Goal: Transaction & Acquisition: Purchase product/service

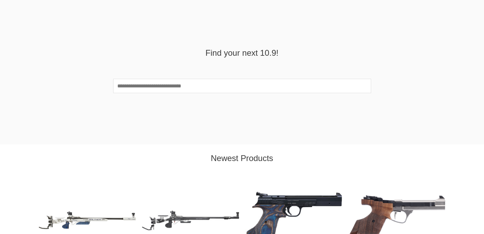
scroll to position [539, 0]
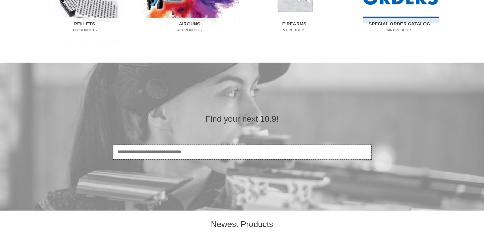
click at [140, 151] on input "Search" at bounding box center [242, 152] width 258 height 14
type input "**********"
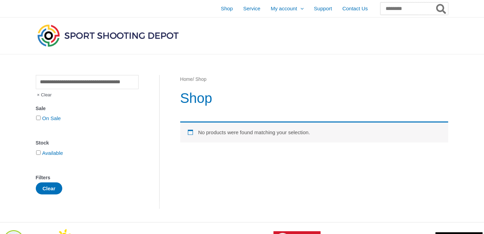
click at [380, 9] on input "Search for:" at bounding box center [414, 8] width 68 height 12
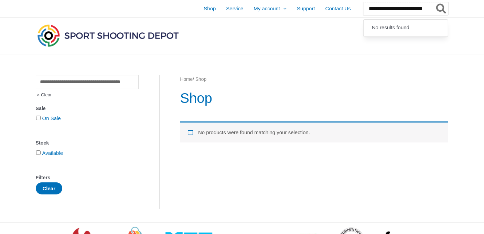
scroll to position [0, 8]
type input "**********"
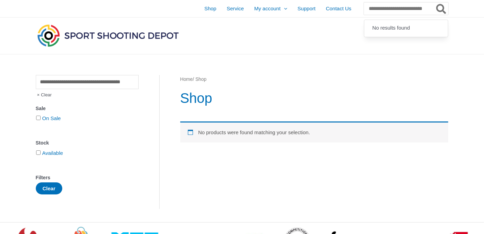
scroll to position [0, 0]
click at [441, 7] on icon "Search" at bounding box center [441, 8] width 10 height 11
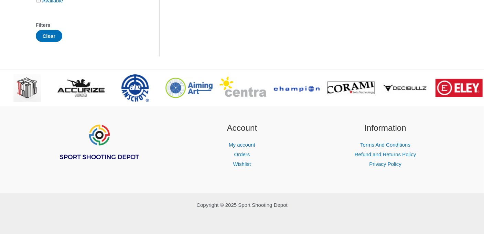
scroll to position [153, 0]
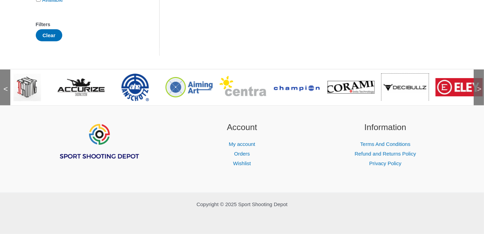
drag, startPoint x: 381, startPoint y: 91, endPoint x: 163, endPoint y: 74, distance: 219.1
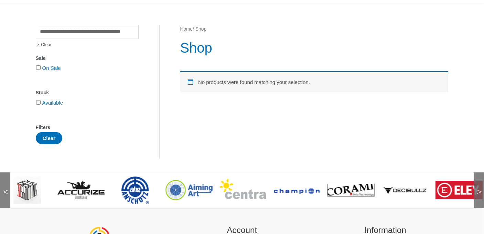
scroll to position [0, 0]
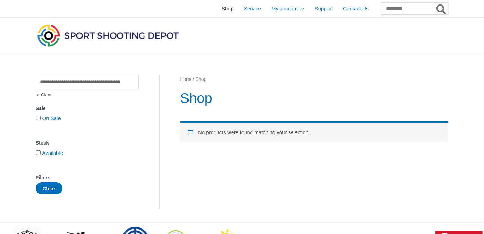
click at [221, 9] on span "Shop" at bounding box center [227, 8] width 12 height 17
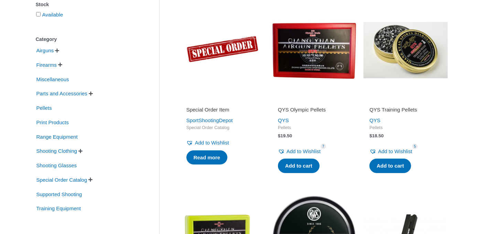
scroll to position [149, 0]
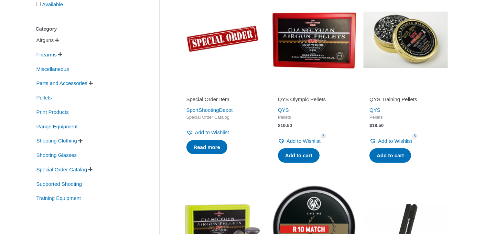
click at [52, 40] on span "Airguns" at bounding box center [45, 40] width 19 height 12
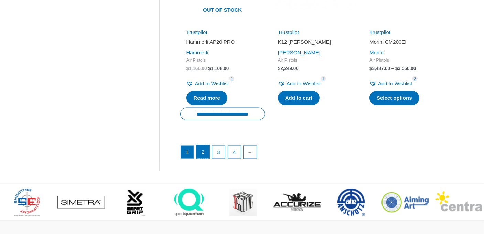
scroll to position [1077, 0]
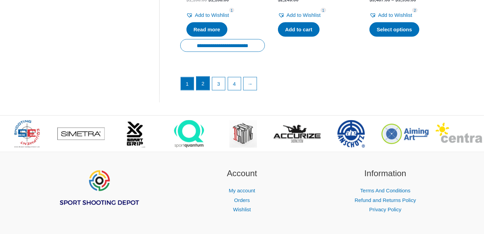
click at [201, 79] on link "2" at bounding box center [202, 84] width 13 height 14
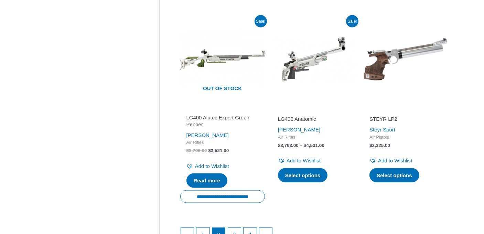
scroll to position [997, 0]
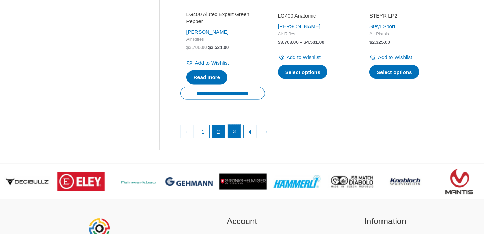
click at [230, 138] on link "3" at bounding box center [234, 131] width 13 height 14
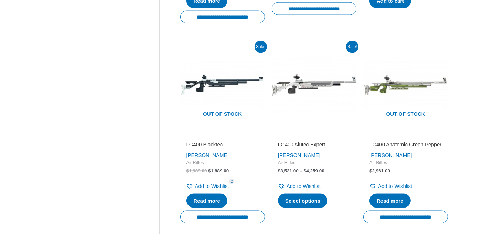
scroll to position [963, 0]
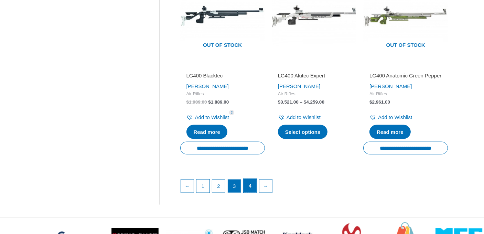
click at [257, 184] on link "4" at bounding box center [249, 186] width 13 height 14
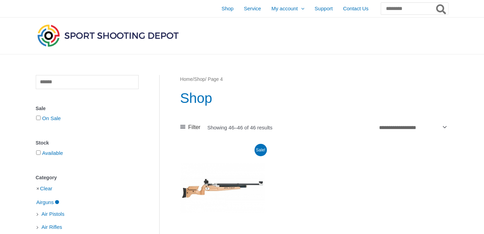
scroll to position [69, 0]
